Goal: Task Accomplishment & Management: Use online tool/utility

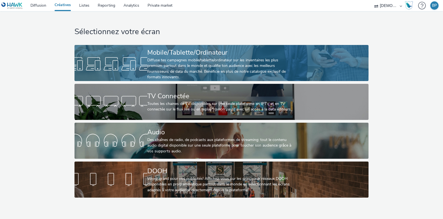
click at [324, 66] on link "Mobile/Tablette/Ordinateur Diffuse tes campagnes mobile/tablette/ordinateur sur…" at bounding box center [221, 63] width 294 height 36
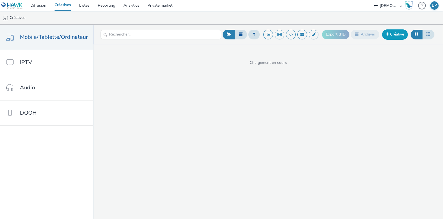
click at [394, 30] on link "Créative" at bounding box center [395, 34] width 26 height 10
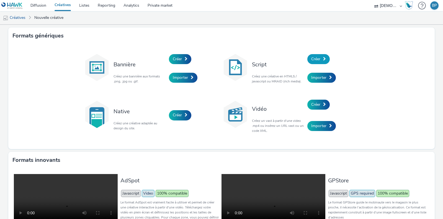
click at [322, 54] on link "Créer" at bounding box center [318, 59] width 22 height 10
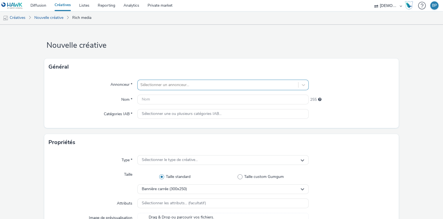
click at [229, 89] on div "Sélectionner un annonceur..." at bounding box center [218, 84] width 161 height 9
type input "nouvelec"
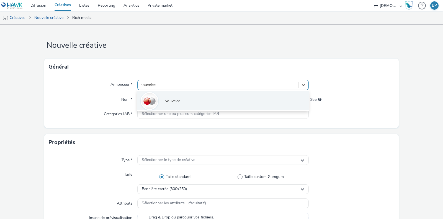
click at [186, 100] on li "Nouvelec" at bounding box center [222, 100] width 171 height 19
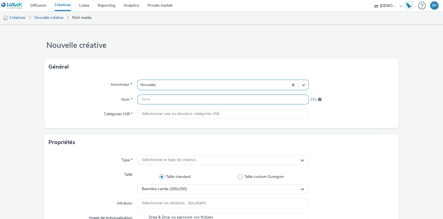
click at [185, 100] on input "text" at bounding box center [222, 99] width 171 height 10
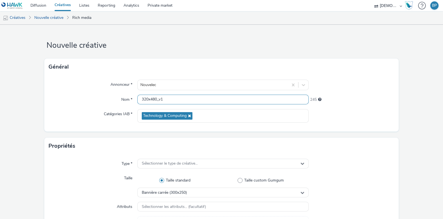
scroll to position [69, 0]
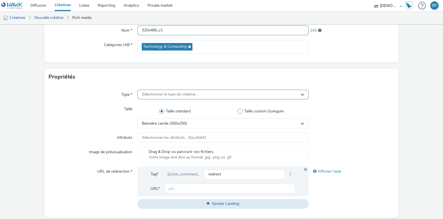
type input "320x480_v1"
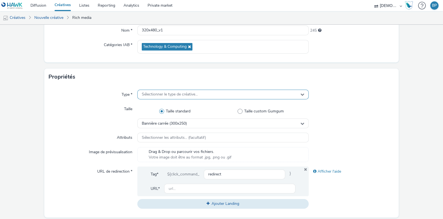
click at [208, 94] on div "Sélectionner le type de créative..." at bounding box center [222, 94] width 171 height 10
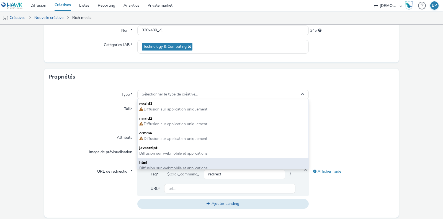
click at [156, 166] on span "Diffusion sur webmobile et applications" at bounding box center [173, 167] width 68 height 5
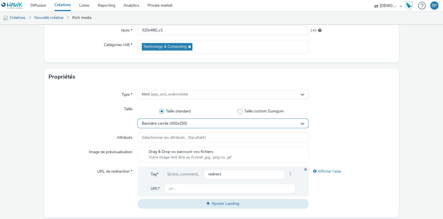
click at [172, 121] on span "Bannière carrée (300x250)" at bounding box center [164, 123] width 45 height 5
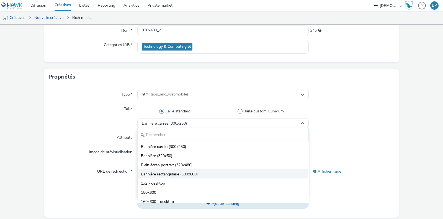
click at [169, 169] on li "Bannière rectangulaire (300x600)" at bounding box center [223, 173] width 171 height 9
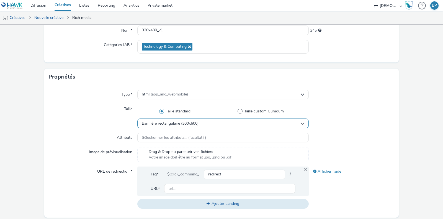
click at [183, 119] on div "Bannière rectangulaire (300x600)" at bounding box center [222, 123] width 171 height 10
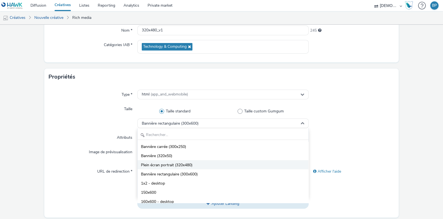
click at [184, 162] on span "Plein écran portrait (320x480)" at bounding box center [167, 165] width 52 height 6
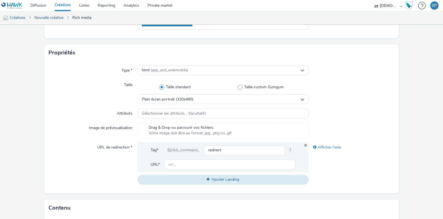
scroll to position [104, 0]
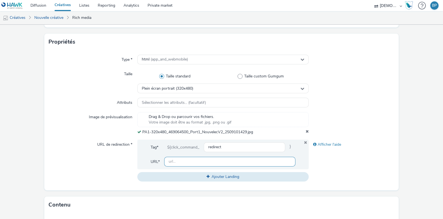
click at [214, 158] on input "text" at bounding box center [229, 161] width 131 height 10
paste input "[URL][DOMAIN_NAME]"
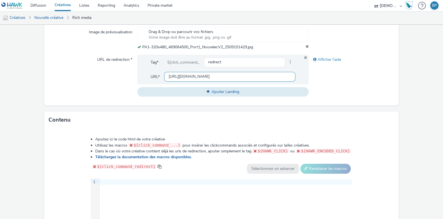
scroll to position [267, 0]
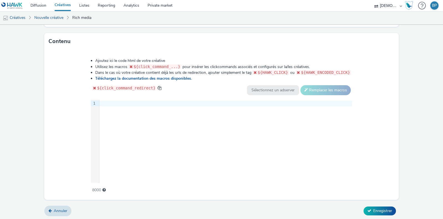
type input "[URL][DOMAIN_NAME]"
click at [169, 102] on div at bounding box center [225, 104] width 253 height 6
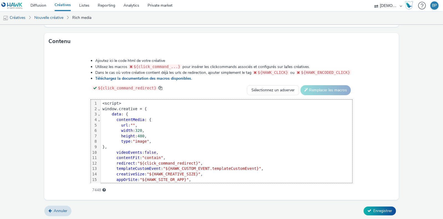
scroll to position [27, 0]
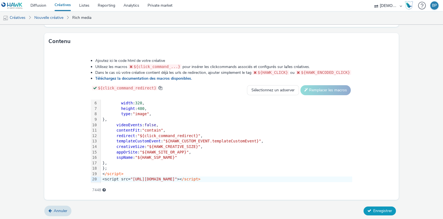
click at [386, 209] on span "Enregistrer" at bounding box center [382, 210] width 19 height 5
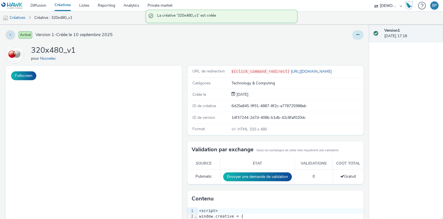
click at [356, 36] on icon at bounding box center [357, 35] width 3 height 4
click at [344, 47] on link "Modifier" at bounding box center [343, 45] width 42 height 11
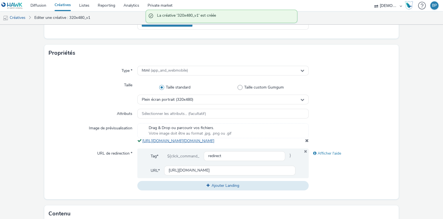
scroll to position [138, 0]
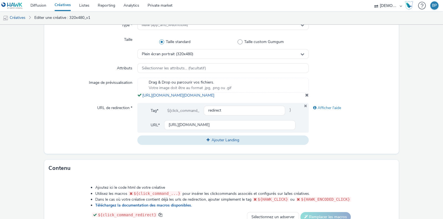
copy div "Votre image doit être au format .jpg, .png ou .gif [URL][DOMAIN_NAME][DOMAIN_NA…"
copy link "[URL][DOMAIN_NAME][DOMAIN_NAME]"
drag, startPoint x: 297, startPoint y: 102, endPoint x: 142, endPoint y: 96, distance: 155.5
click at [142, 96] on div "Drag & Drop ou parcourir vos fichiers. Votre image doit être au format .jpg, .p…" at bounding box center [222, 88] width 171 height 20
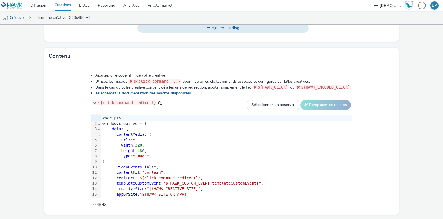
scroll to position [271, 0]
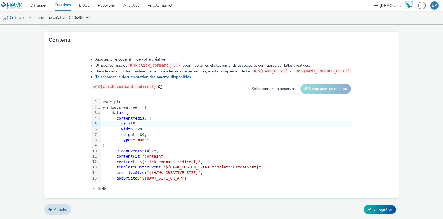
click at [132, 122] on span """" at bounding box center [132, 123] width 5 height 4
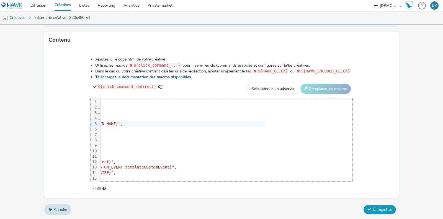
click at [373, 208] on span "Enregistrer" at bounding box center [382, 208] width 19 height 5
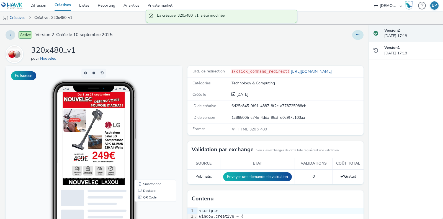
click at [354, 35] on button at bounding box center [357, 34] width 11 height 9
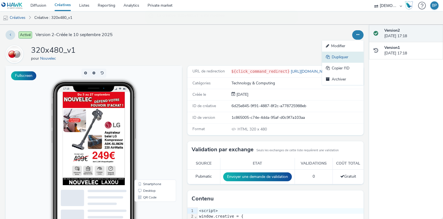
click at [341, 55] on link "Dupliquer" at bounding box center [343, 57] width 42 height 11
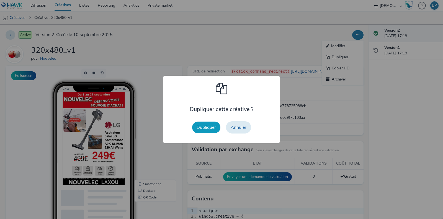
click at [204, 127] on button "Dupliquer" at bounding box center [206, 127] width 28 height 12
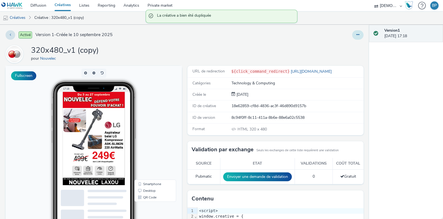
click at [356, 33] on icon at bounding box center [357, 35] width 3 height 4
click at [337, 49] on link "Modifier" at bounding box center [343, 45] width 42 height 11
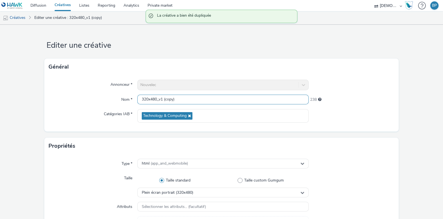
drag, startPoint x: 161, startPoint y: 97, endPoint x: 221, endPoint y: 96, distance: 60.1
click at [220, 96] on input "320x480_v1 (copy)" at bounding box center [222, 99] width 171 height 10
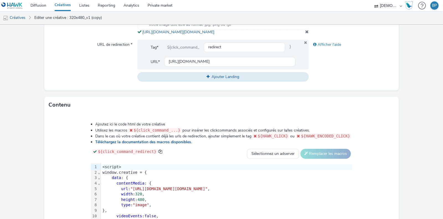
scroll to position [167, 0]
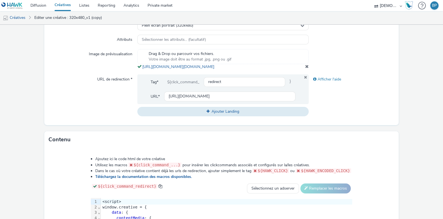
type input "320x480_v2"
click at [302, 68] on div "Drag & Drop ou parcourir vos fichiers. Votre image doit être au format .jpg, .p…" at bounding box center [222, 59] width 171 height 20
click at [305, 68] on span at bounding box center [307, 66] width 4 height 4
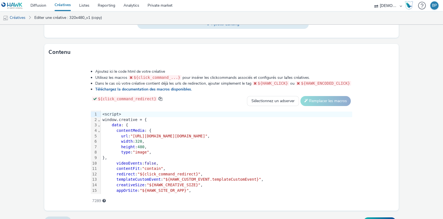
scroll to position [267, 0]
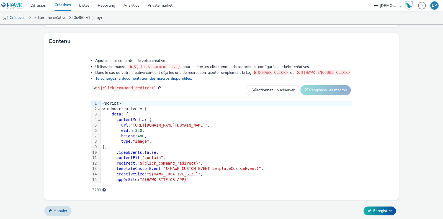
click at [385, 210] on span "Enregistrer" at bounding box center [382, 210] width 19 height 5
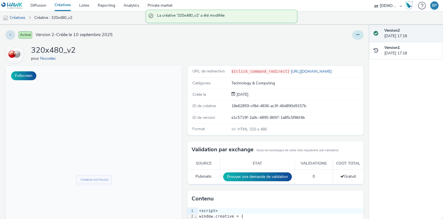
click at [354, 32] on button at bounding box center [357, 34] width 11 height 9
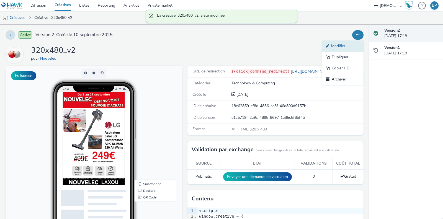
click at [332, 49] on link "Modifier" at bounding box center [343, 45] width 42 height 11
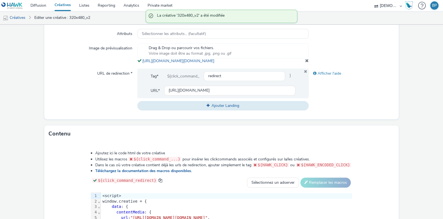
scroll to position [138, 0]
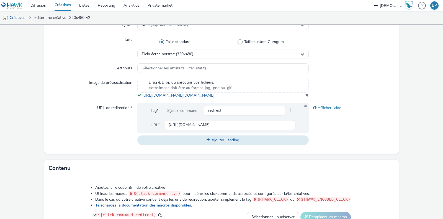
copy span "[URL][DOMAIN_NAME][DOMAIN_NAME]"
drag, startPoint x: 297, startPoint y: 102, endPoint x: 138, endPoint y: 93, distance: 159.2
click at [138, 93] on div "Drag & Drop ou parcourir vos fichiers. Votre image doit être au format .jpg, .p…" at bounding box center [222, 88] width 171 height 20
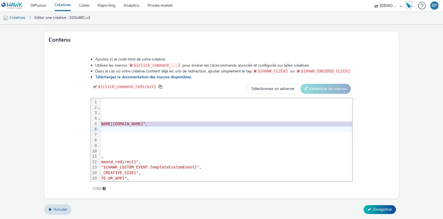
scroll to position [0, 89]
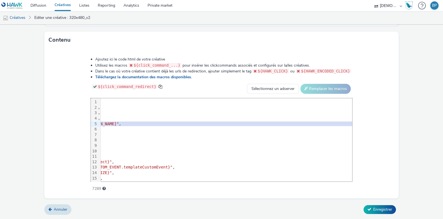
drag, startPoint x: 109, startPoint y: 123, endPoint x: 359, endPoint y: 125, distance: 249.8
click at [119, 125] on span ""[URL][DOMAIN_NAME][DOMAIN_NAME]"" at bounding box center [80, 123] width 77 height 4
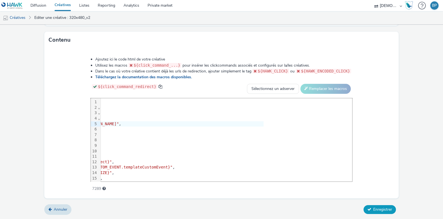
click at [381, 211] on span "Enregistrer" at bounding box center [382, 208] width 19 height 5
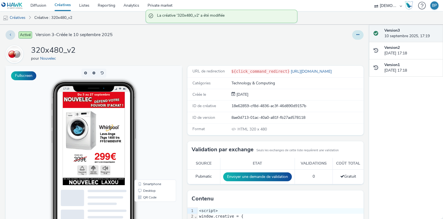
click at [356, 34] on icon at bounding box center [357, 35] width 3 height 4
click at [337, 58] on link "Dupliquer" at bounding box center [343, 57] width 42 height 11
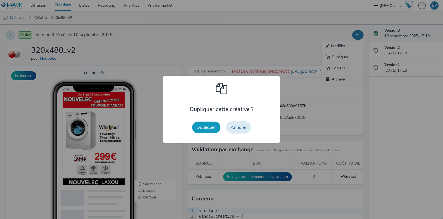
click at [207, 127] on button "Dupliquer" at bounding box center [206, 127] width 28 height 12
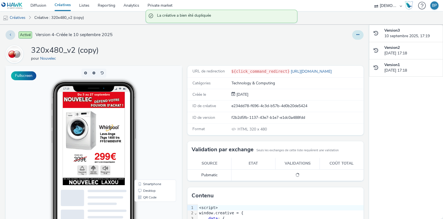
click at [356, 35] on icon at bounding box center [357, 35] width 3 height 4
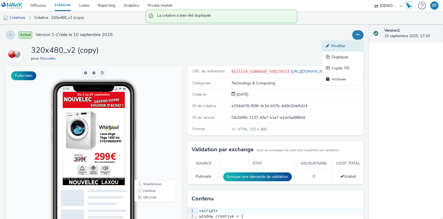
click at [341, 46] on link "Modifier" at bounding box center [343, 45] width 42 height 11
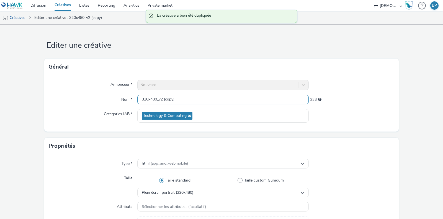
drag, startPoint x: 162, startPoint y: 96, endPoint x: 284, endPoint y: 99, distance: 122.2
click at [269, 99] on input "320x480_v2 (copy)" at bounding box center [222, 99] width 171 height 10
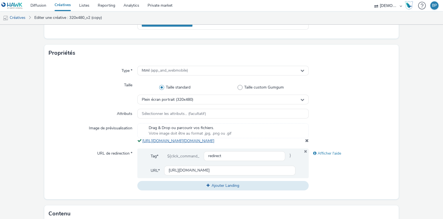
scroll to position [104, 0]
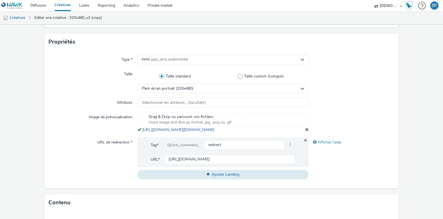
type input "320x480_v3"
click at [305, 131] on span at bounding box center [307, 129] width 4 height 4
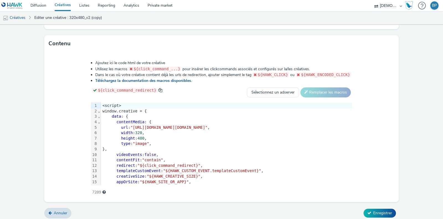
scroll to position [267, 0]
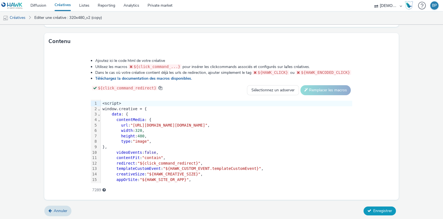
click at [375, 208] on span "Enregistrer" at bounding box center [382, 210] width 19 height 5
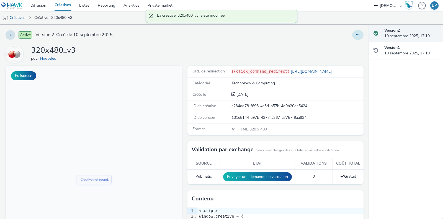
click at [352, 36] on button at bounding box center [357, 34] width 11 height 9
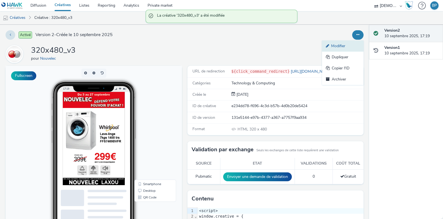
click at [347, 43] on link "Modifier" at bounding box center [343, 45] width 42 height 11
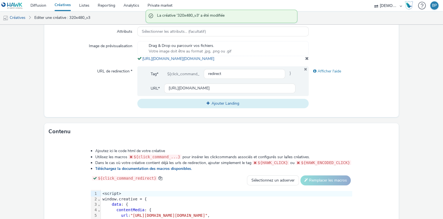
scroll to position [173, 0]
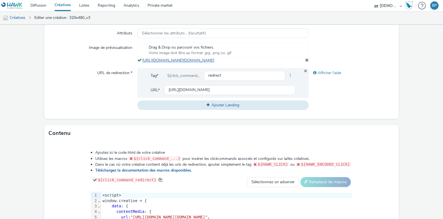
copy link "[URL][DOMAIN_NAME][DOMAIN_NAME]"
drag, startPoint x: 295, startPoint y: 68, endPoint x: 140, endPoint y: 61, distance: 154.4
click at [140, 61] on div "Drag & Drop ou parcourir vos fichiers. Votre image doit être au format .jpg, .p…" at bounding box center [222, 53] width 171 height 20
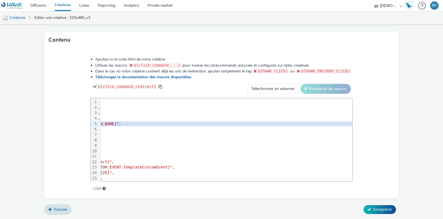
drag, startPoint x: 109, startPoint y: 124, endPoint x: 359, endPoint y: 124, distance: 249.5
click at [119, 124] on span ""[URL][DOMAIN_NAME][DOMAIN_NAME]"" at bounding box center [80, 123] width 77 height 4
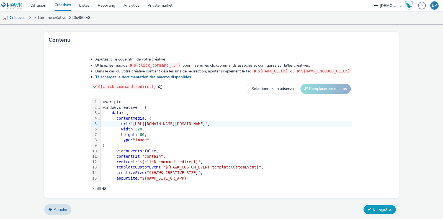
click at [376, 207] on span "Enregistrer" at bounding box center [382, 208] width 19 height 5
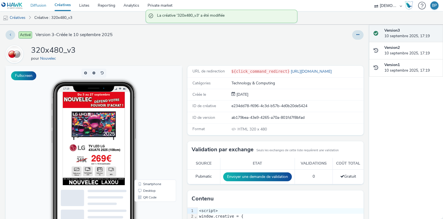
click at [40, 7] on link "Diffusion" at bounding box center [38, 5] width 24 height 11
